Goal: Entertainment & Leisure: Consume media (video, audio)

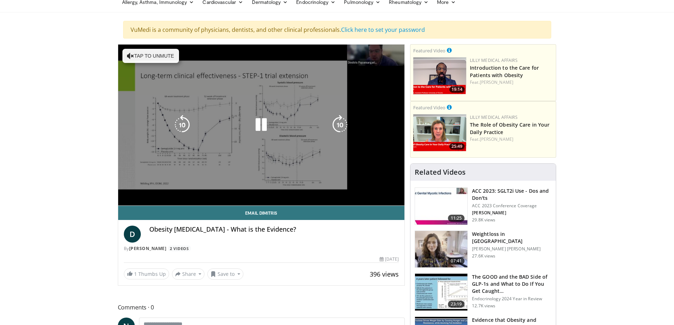
scroll to position [59, 0]
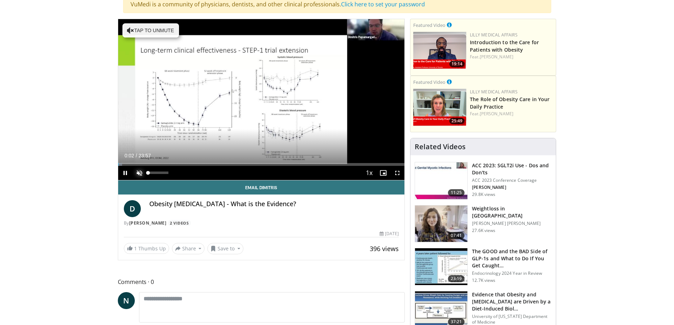
click at [141, 173] on span "Video Player" at bounding box center [139, 173] width 14 height 14
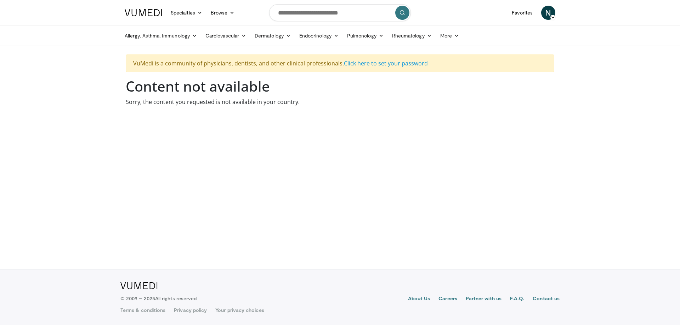
click at [142, 235] on body "Specialties Adult & Family Medicine Allergy, Asthma, Immunology Anesthesiology …" at bounding box center [340, 162] width 680 height 325
drag, startPoint x: 142, startPoint y: 235, endPoint x: 54, endPoint y: 156, distance: 118.1
click at [138, 227] on body "Specialties Adult & Family Medicine Allergy, Asthma, Immunology Anesthesiology …" at bounding box center [340, 162] width 680 height 325
